Goal: Register for event/course

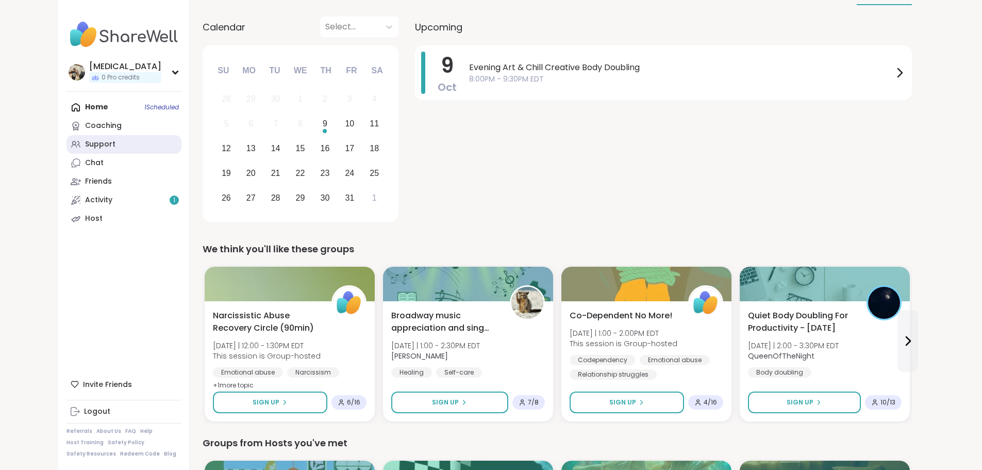
click at [86, 145] on link "Support" at bounding box center [124, 144] width 115 height 19
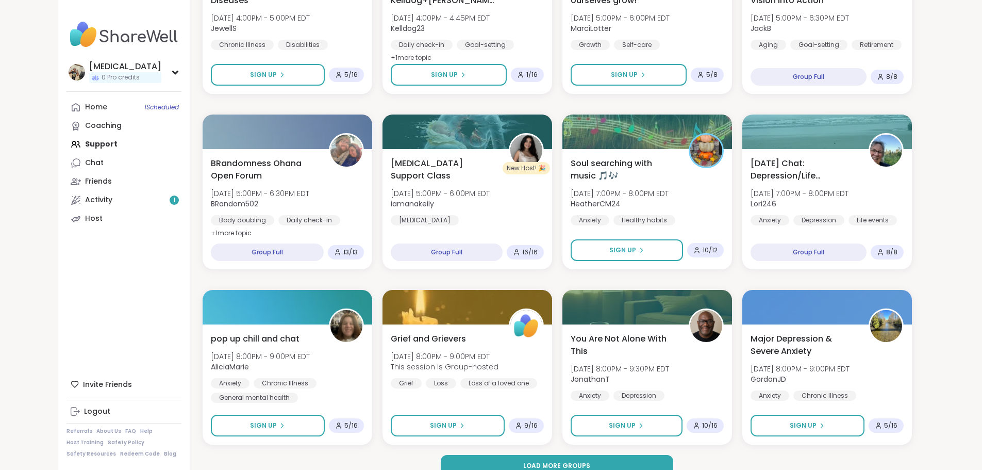
scroll to position [1262, 0]
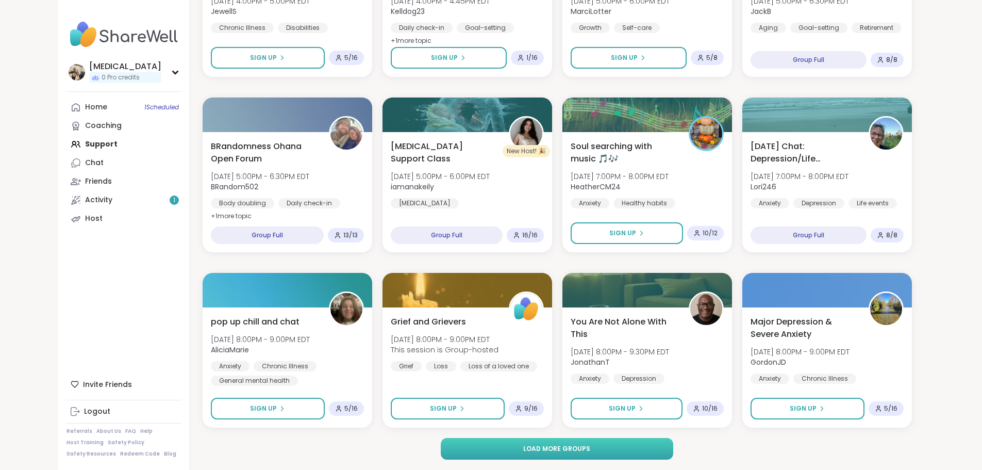
click at [536, 449] on span "Load more groups" at bounding box center [556, 448] width 67 height 9
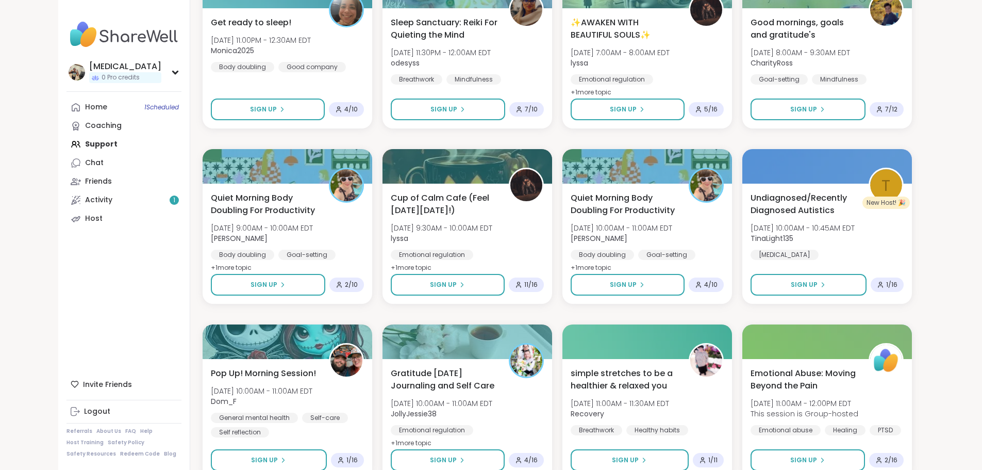
scroll to position [2139, 0]
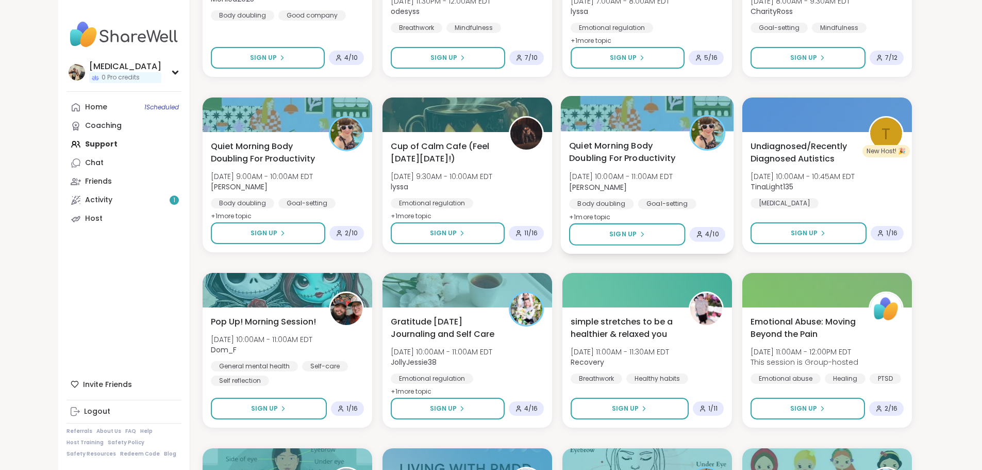
click at [610, 250] on div "Quiet Morning Body Doubling For Productivity [DATE] 10:00AM - 11:00AM EDT [PERS…" at bounding box center [647, 192] width 173 height 123
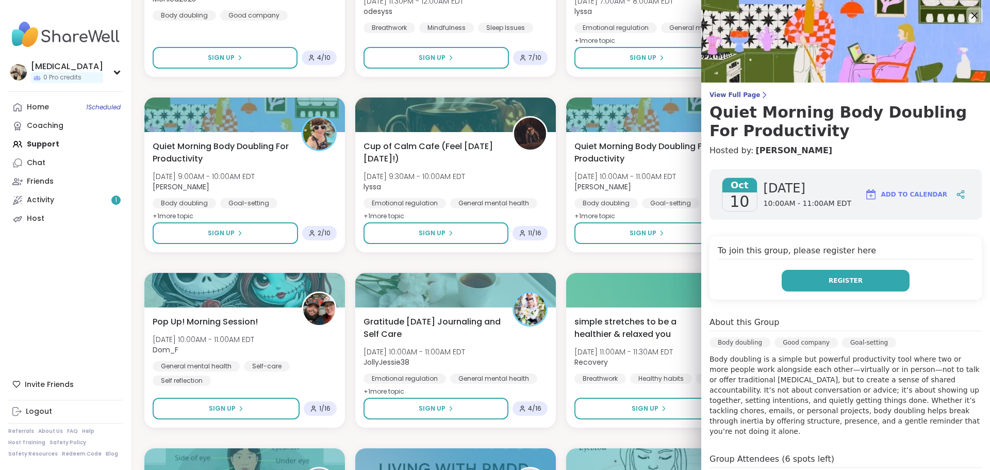
click at [782, 287] on button "Register" at bounding box center [846, 281] width 128 height 22
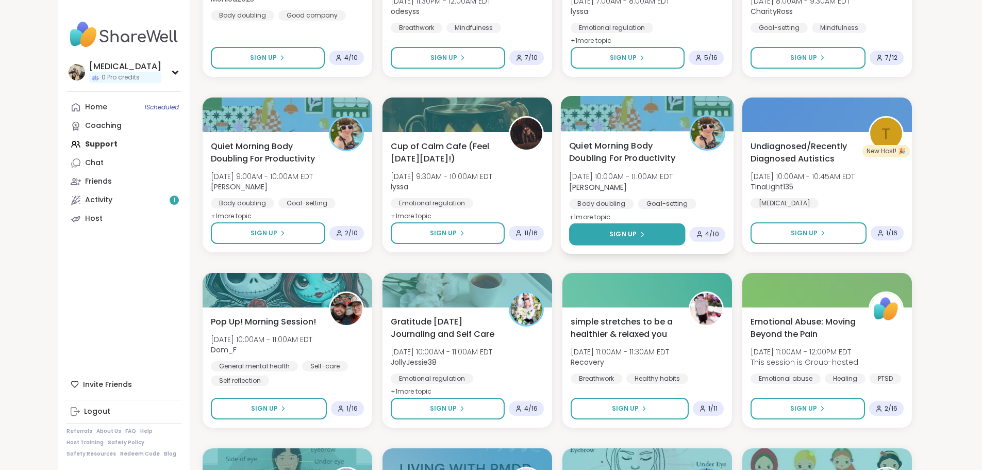
click at [608, 228] on button "Sign Up" at bounding box center [627, 234] width 116 height 22
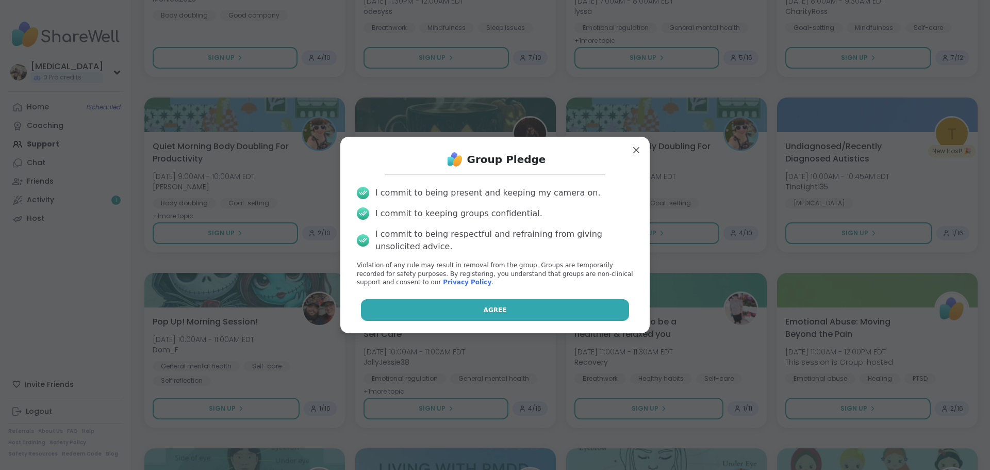
click at [515, 315] on button "Agree" at bounding box center [495, 310] width 269 height 22
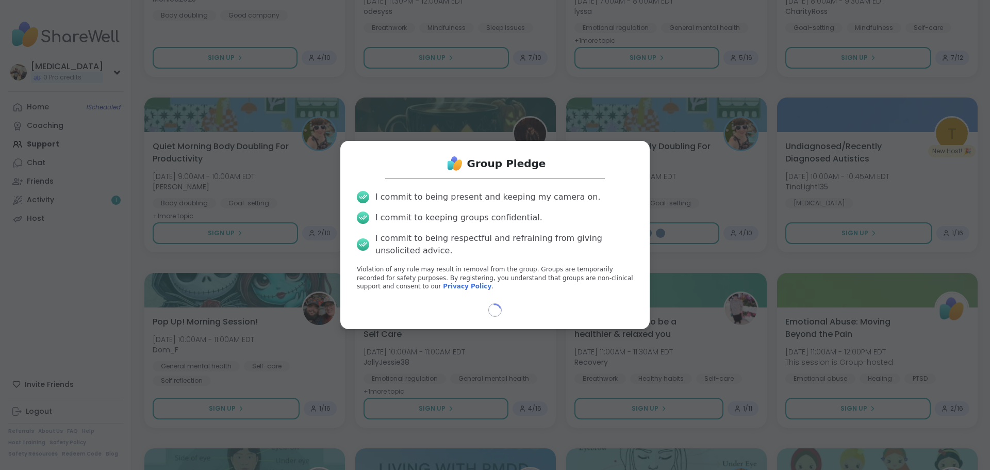
select select "**"
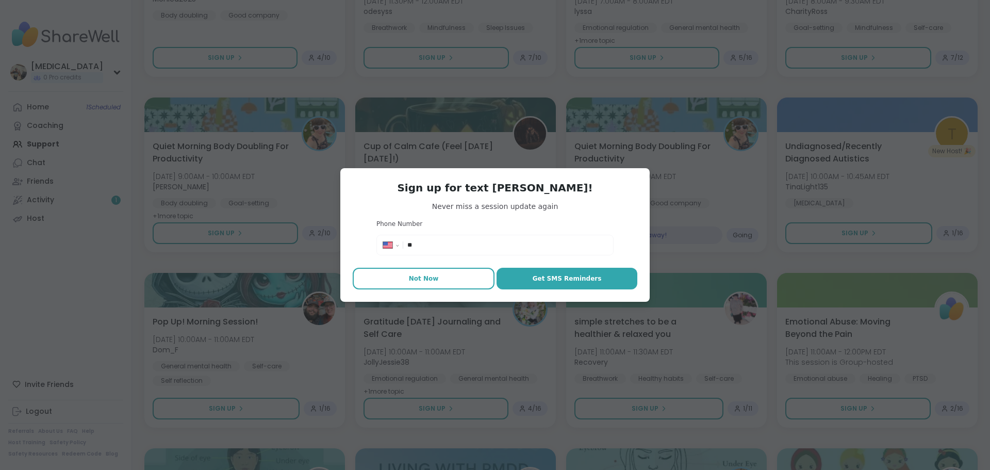
click at [423, 279] on span "Not Now" at bounding box center [424, 278] width 30 height 9
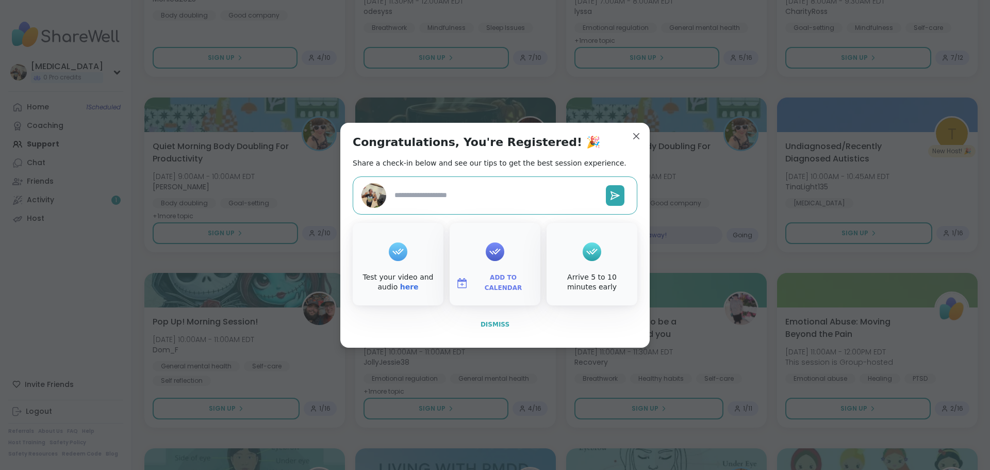
click at [502, 321] on span "Dismiss" at bounding box center [495, 324] width 29 height 7
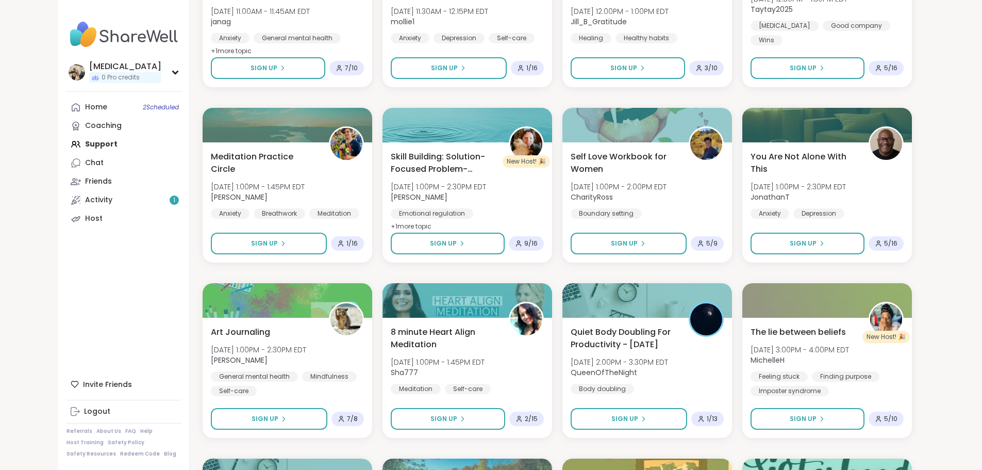
scroll to position [2706, 0]
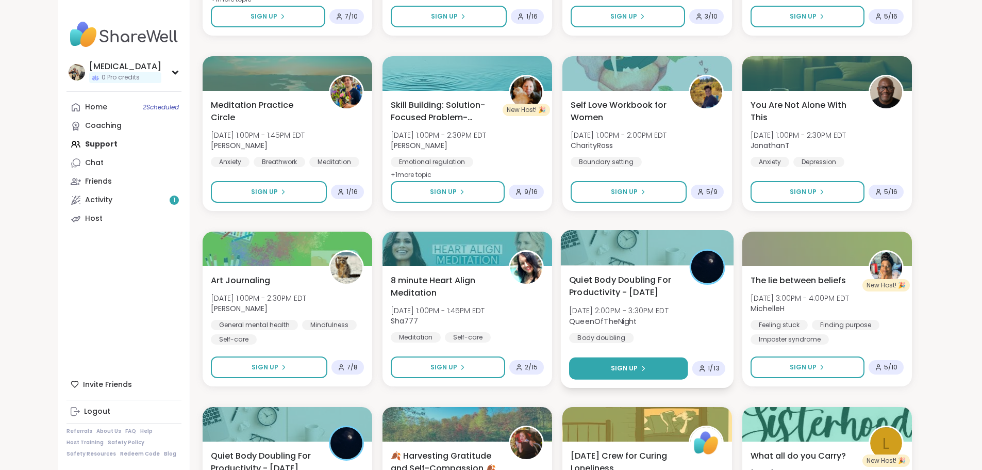
click at [670, 375] on button "Sign Up" at bounding box center [628, 368] width 119 height 22
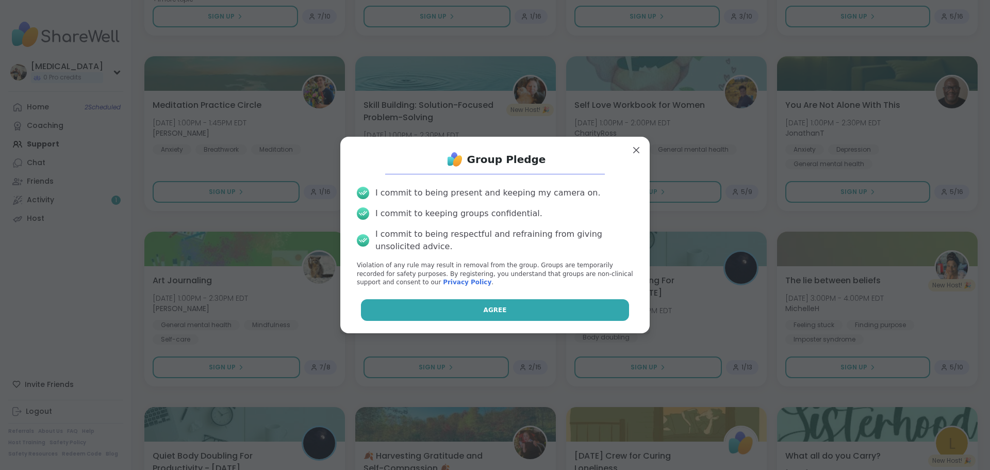
click at [531, 311] on button "Agree" at bounding box center [495, 310] width 269 height 22
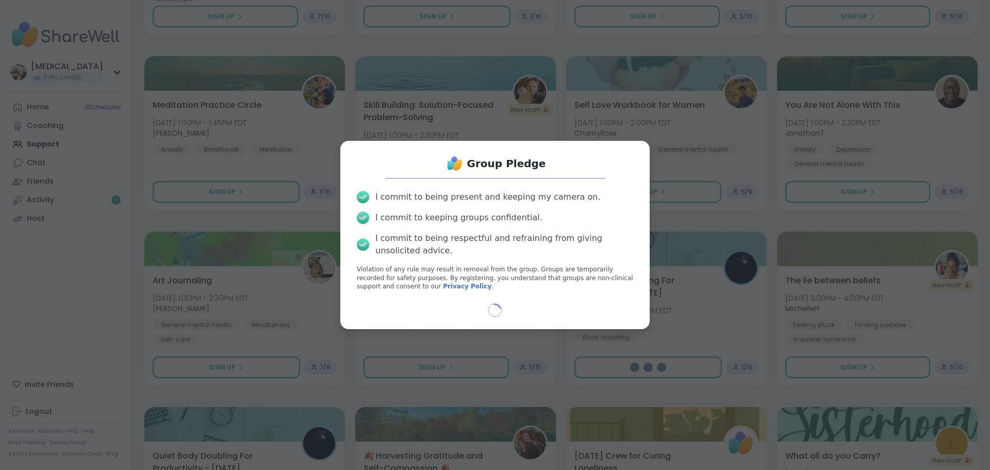
select select "**"
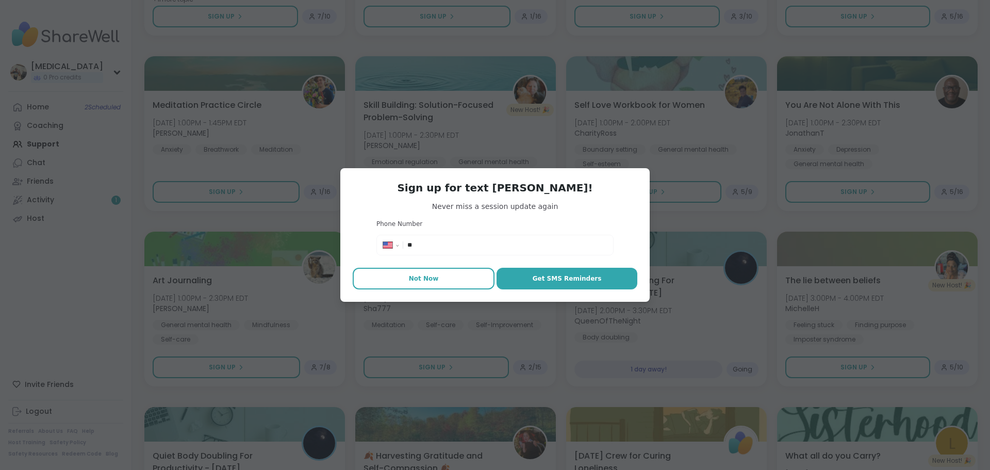
click at [449, 278] on button "Not Now" at bounding box center [424, 279] width 142 height 22
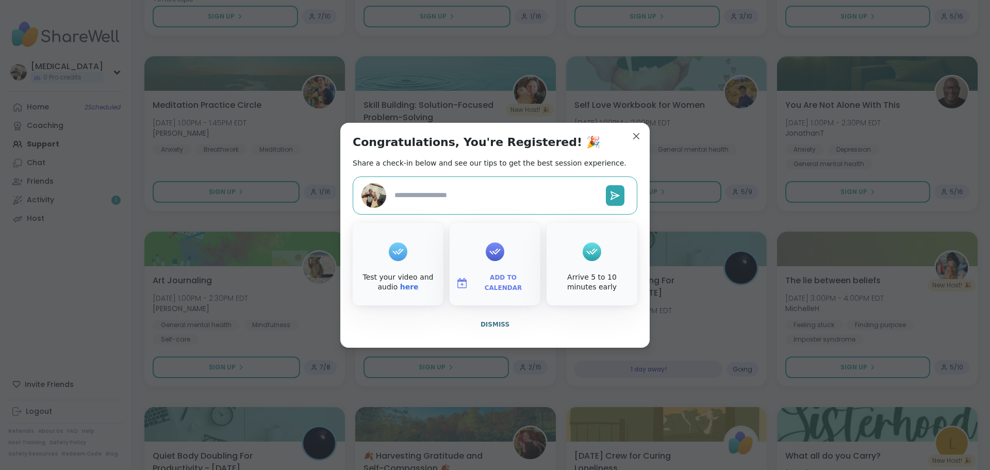
type textarea "*"
click at [502, 330] on button "Dismiss" at bounding box center [495, 325] width 285 height 22
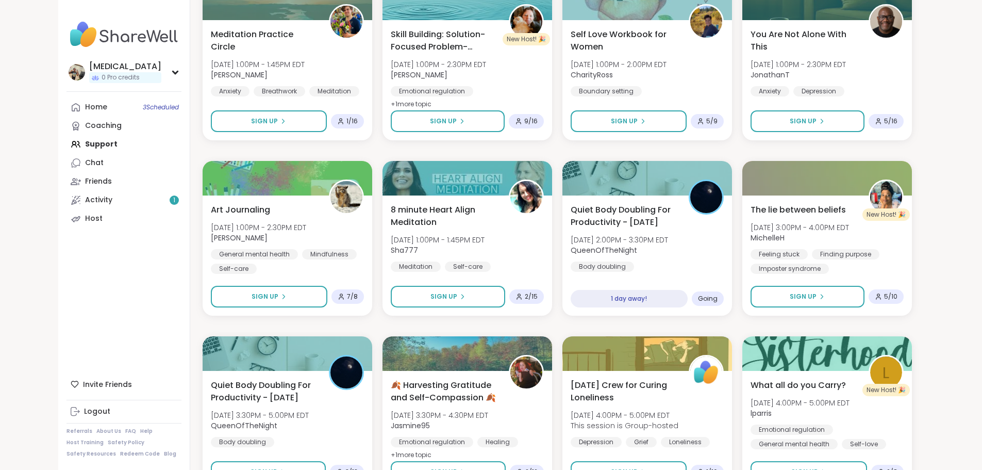
scroll to position [2840, 0]
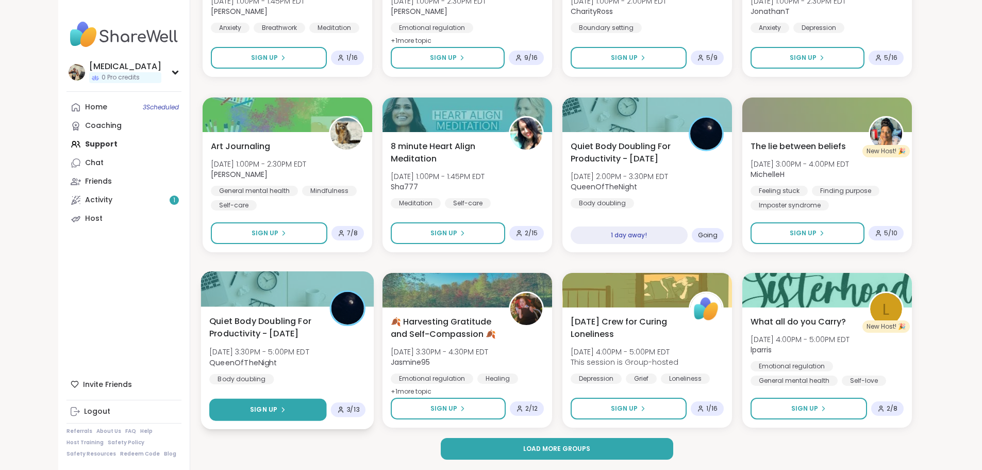
click at [287, 408] on button "Sign Up" at bounding box center [267, 410] width 117 height 22
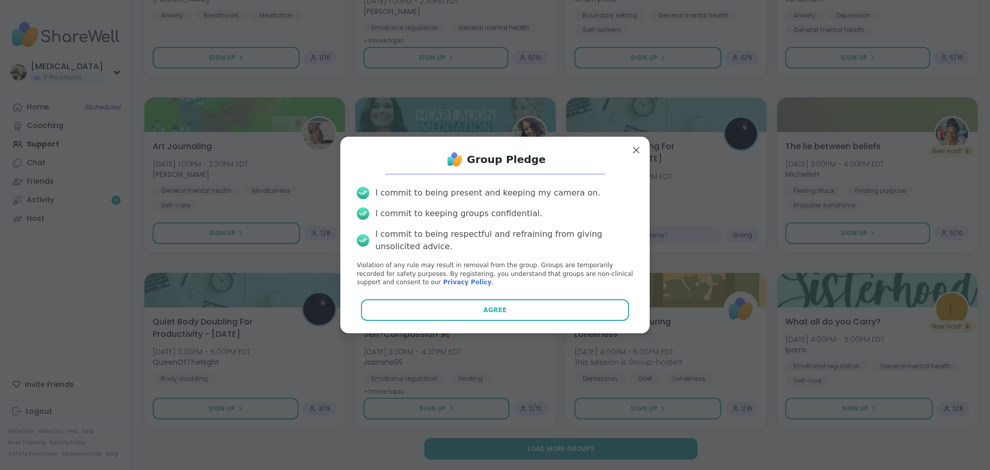
click at [461, 316] on button "Agree" at bounding box center [495, 310] width 269 height 22
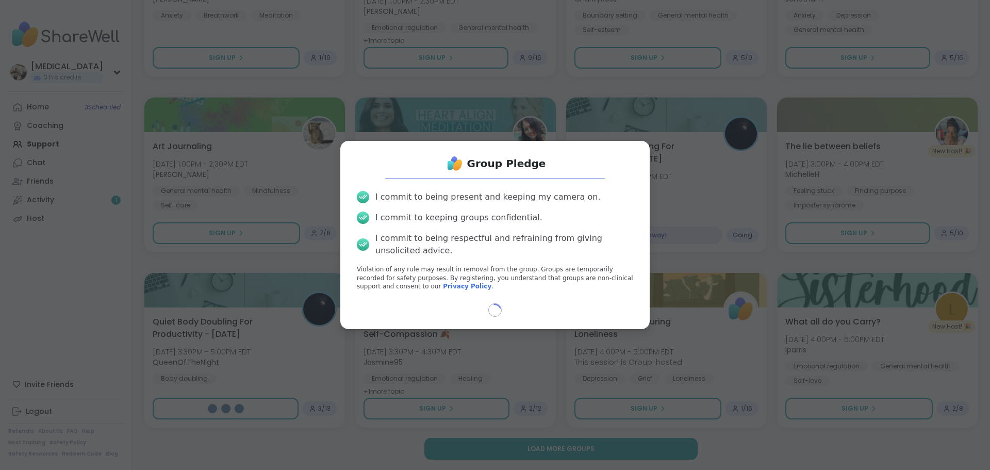
select select "**"
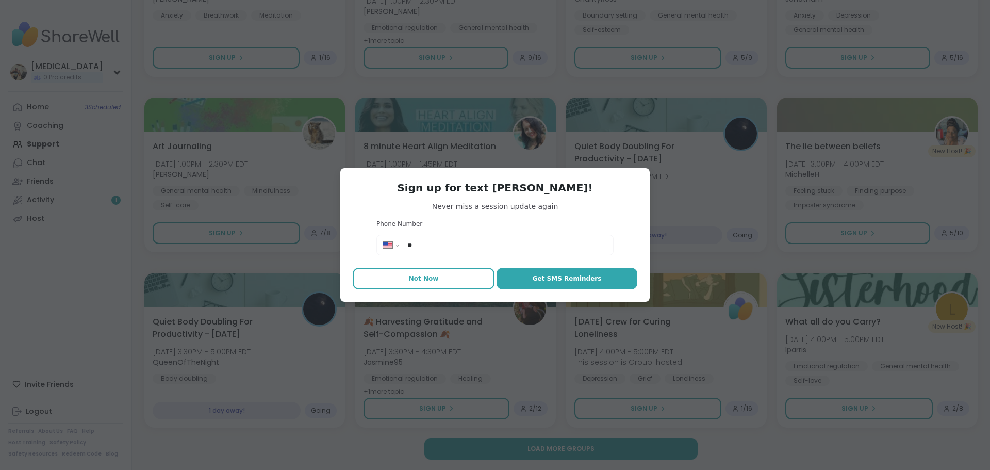
click at [439, 279] on button "Not Now" at bounding box center [424, 279] width 142 height 22
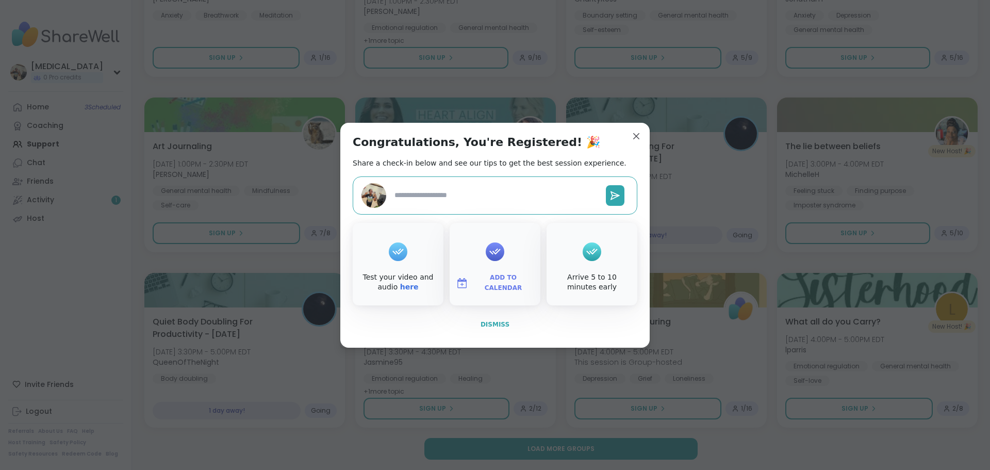
type textarea "*"
click at [488, 318] on button "Dismiss" at bounding box center [495, 325] width 285 height 22
